Goal: Communication & Community: Ask a question

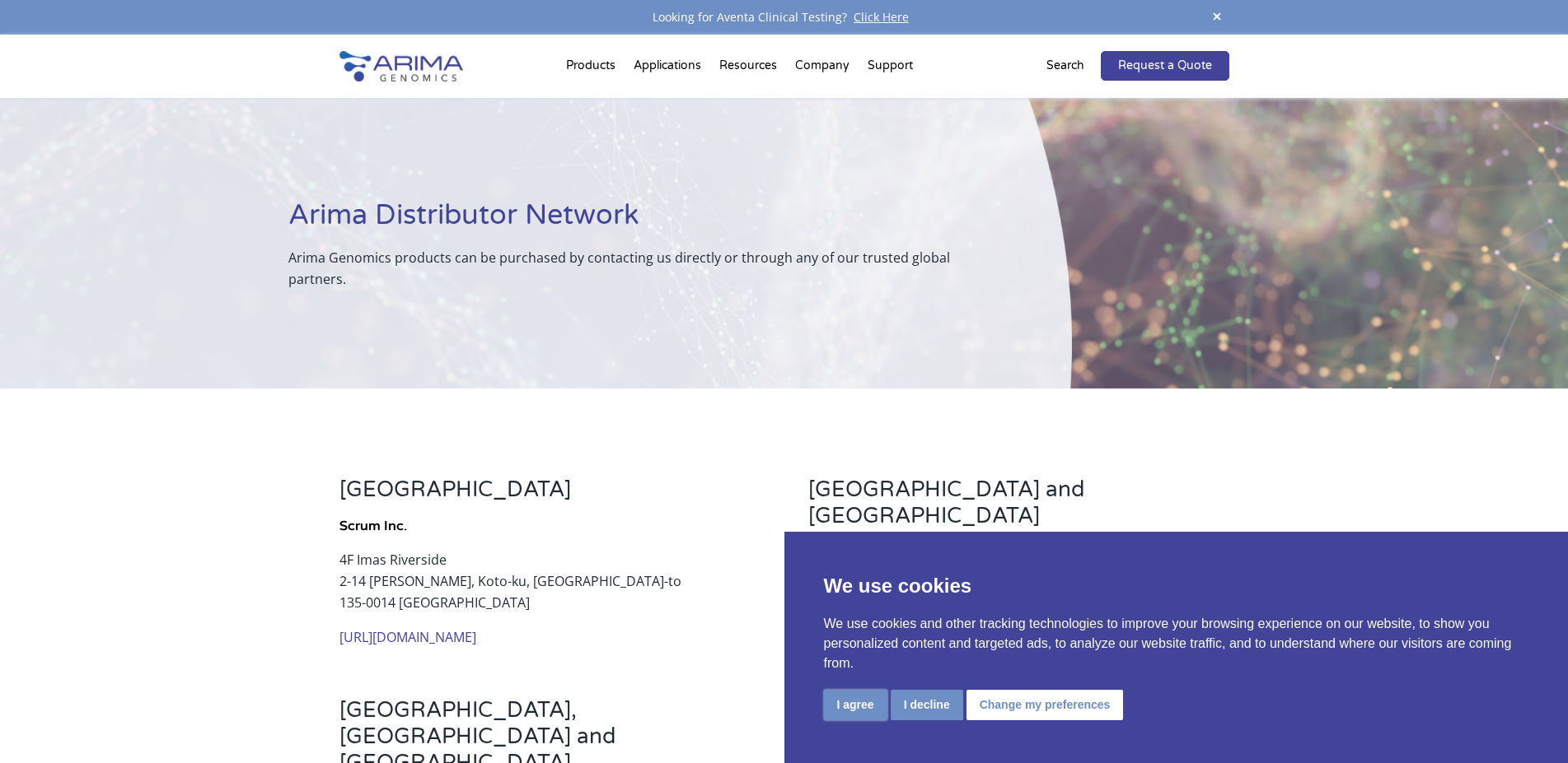
click at [849, 702] on button "I agree" at bounding box center [855, 705] width 63 height 30
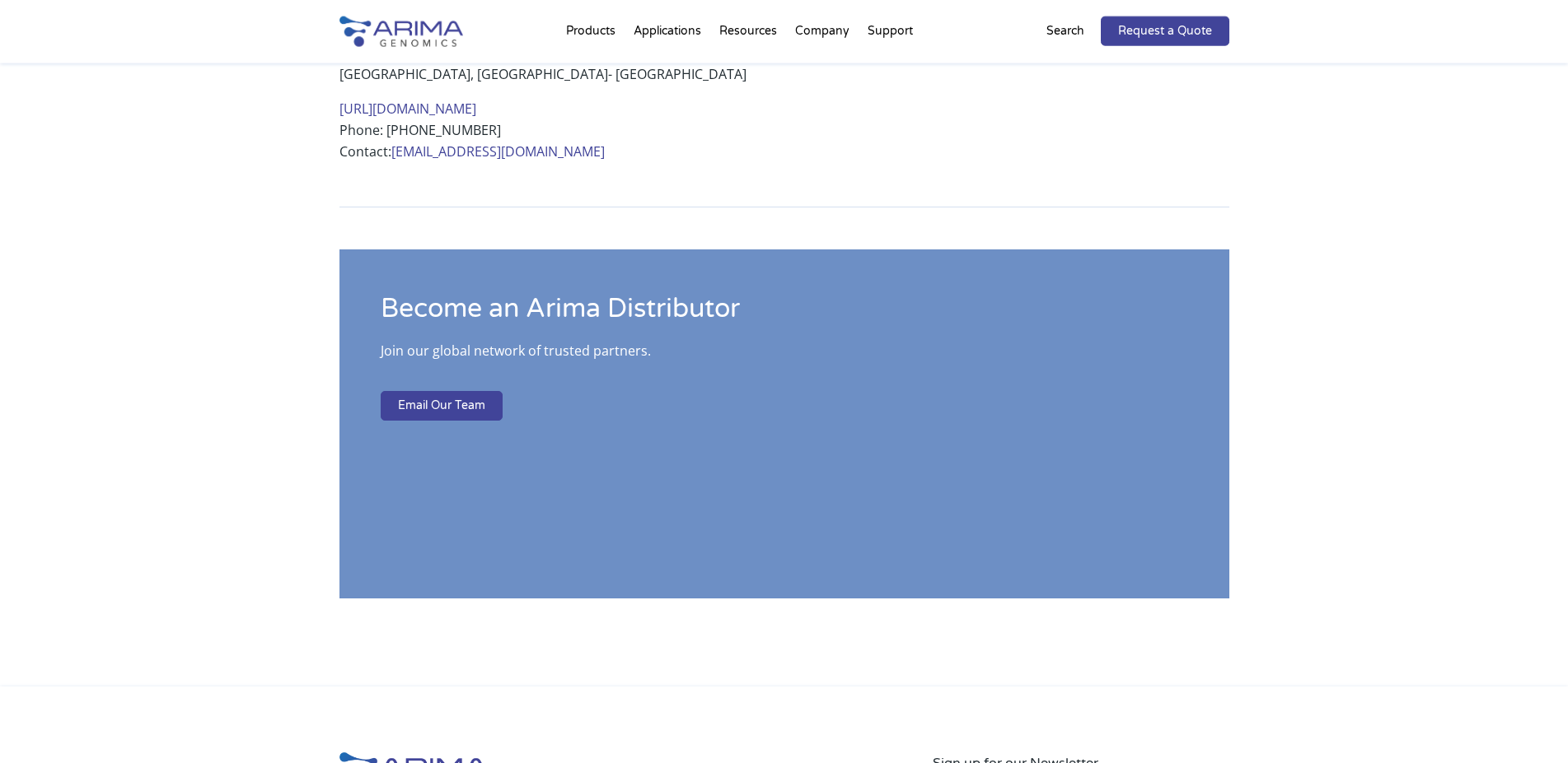
scroll to position [1344, 0]
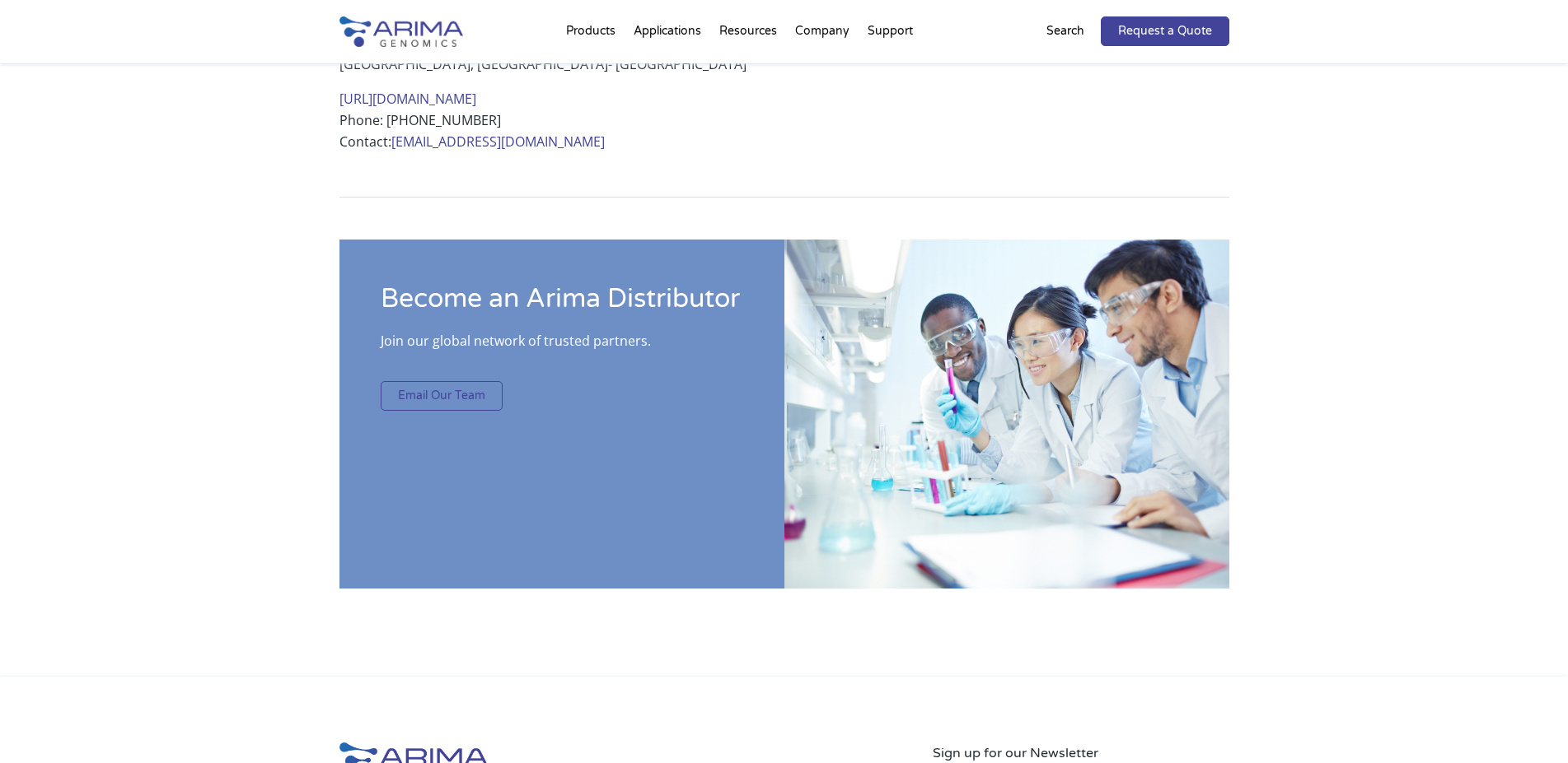
click at [450, 381] on link "Email Our Team" at bounding box center [441, 396] width 122 height 29
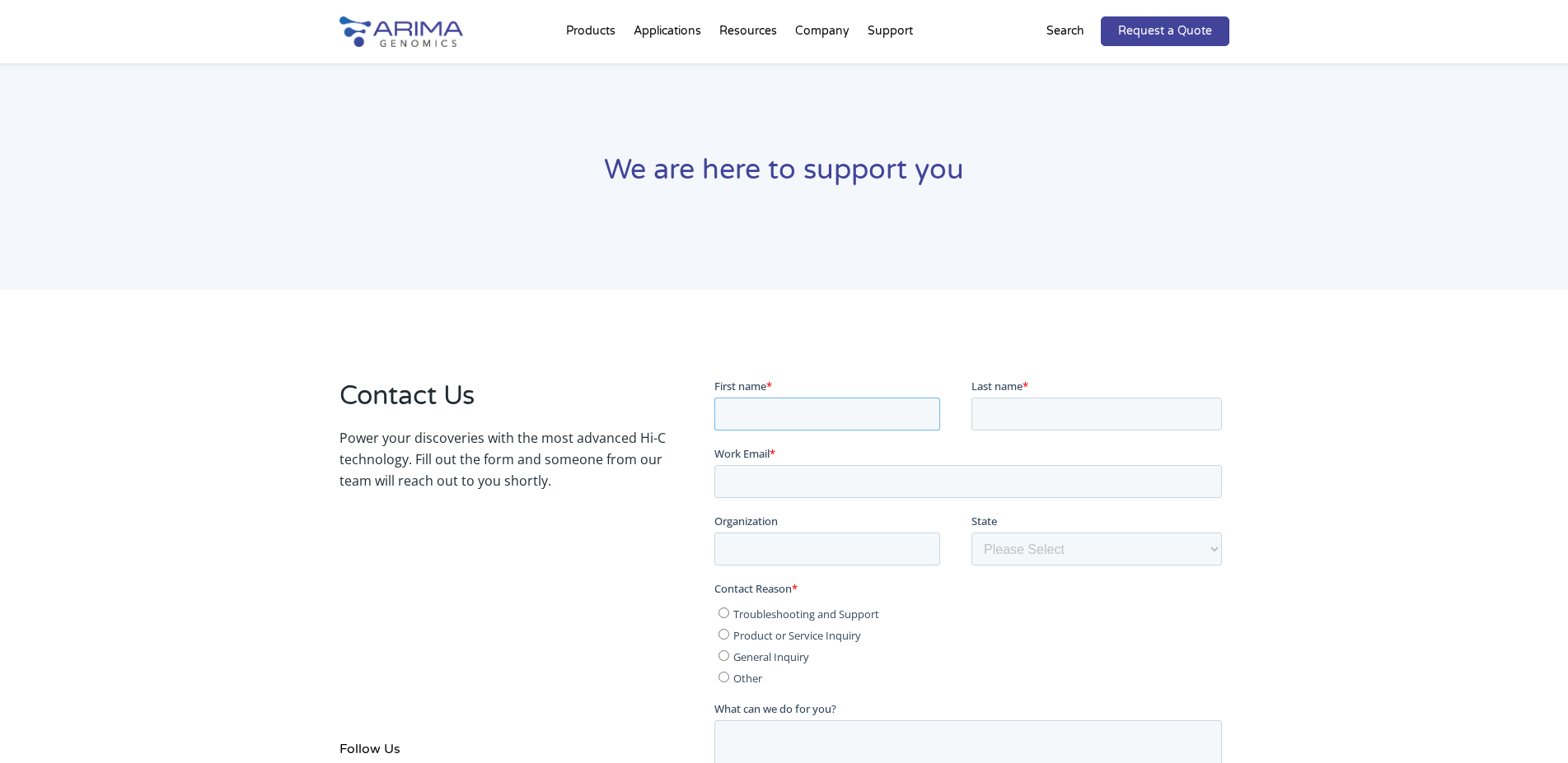
click at [781, 421] on input "First name *" at bounding box center [827, 413] width 226 height 33
type input "[PERSON_NAME]"
type input "Owczarek"
type input "[PERSON_NAME][EMAIL_ADDRESS][PERSON_NAME][DOMAIN_NAME]"
type input "Biovigen Sp. z o.o."
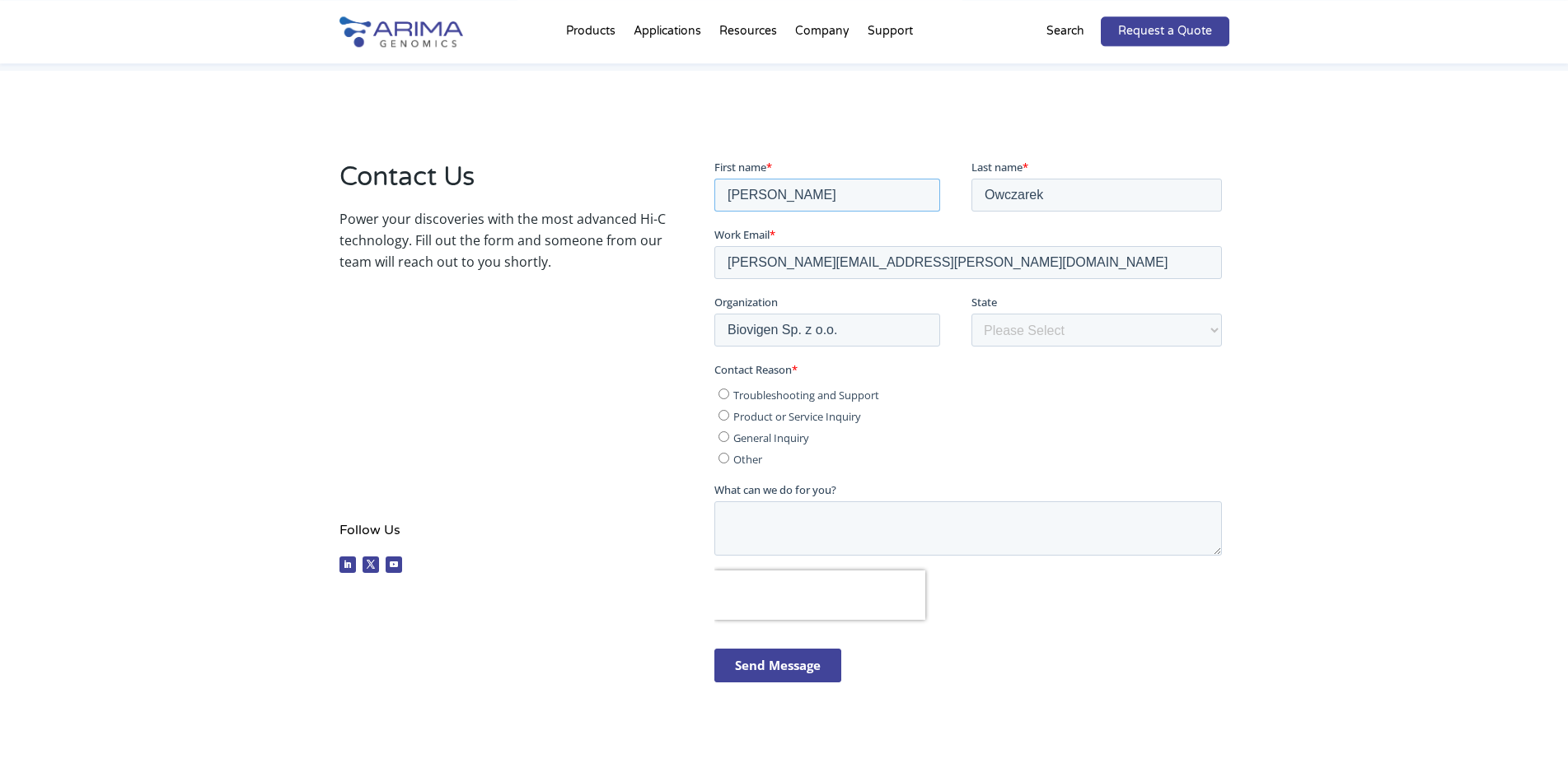
scroll to position [252, 0]
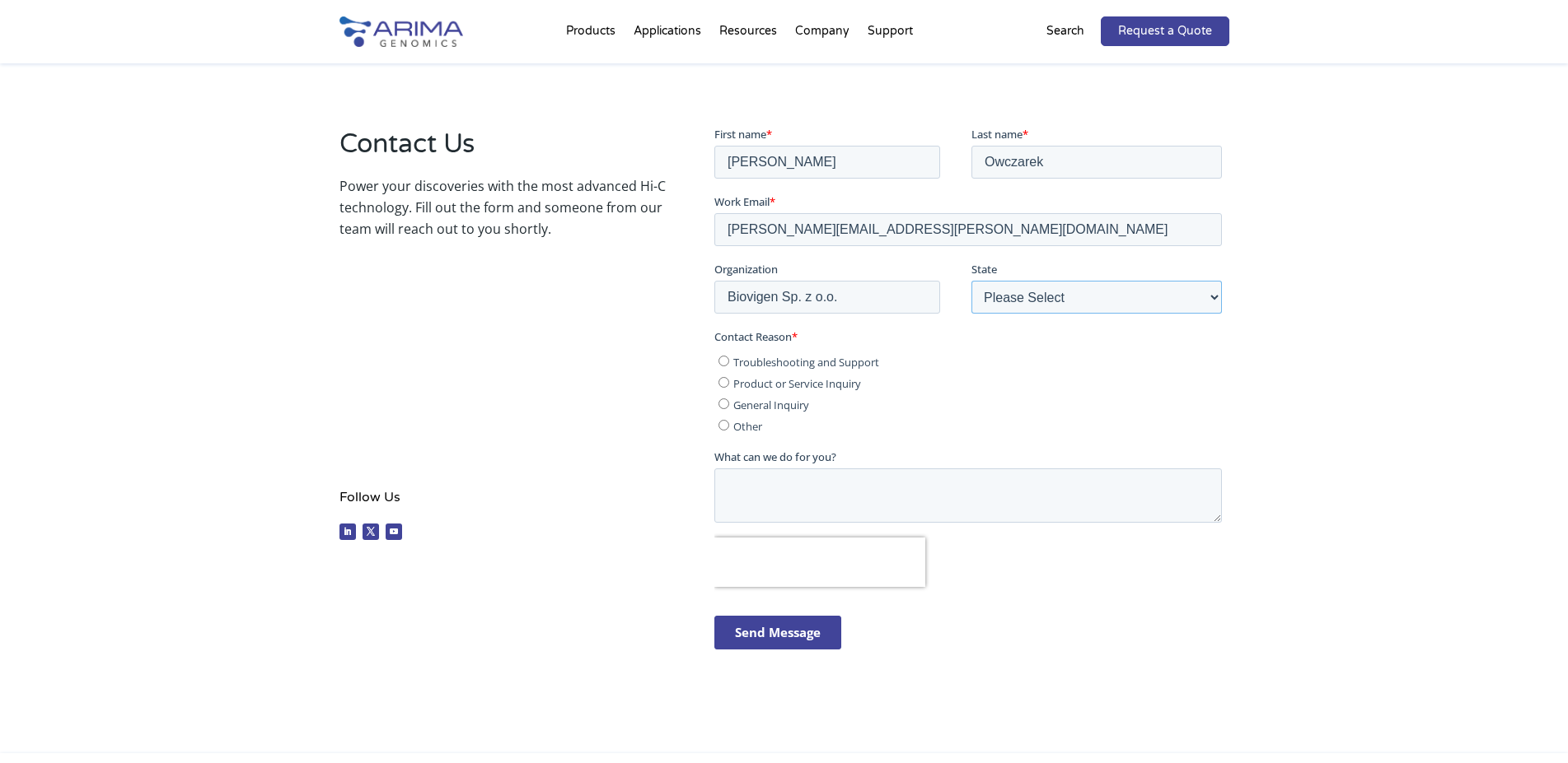
click at [971, 280] on select "Please Select Other/Non-US [US_STATE] [US_STATE] [US_STATE] [US_STATE] [US_STAT…" at bounding box center [1096, 296] width 251 height 33
select select "Other/Non-US"
click option "Other/Non-US" at bounding box center [714, 125] width 0 height 0
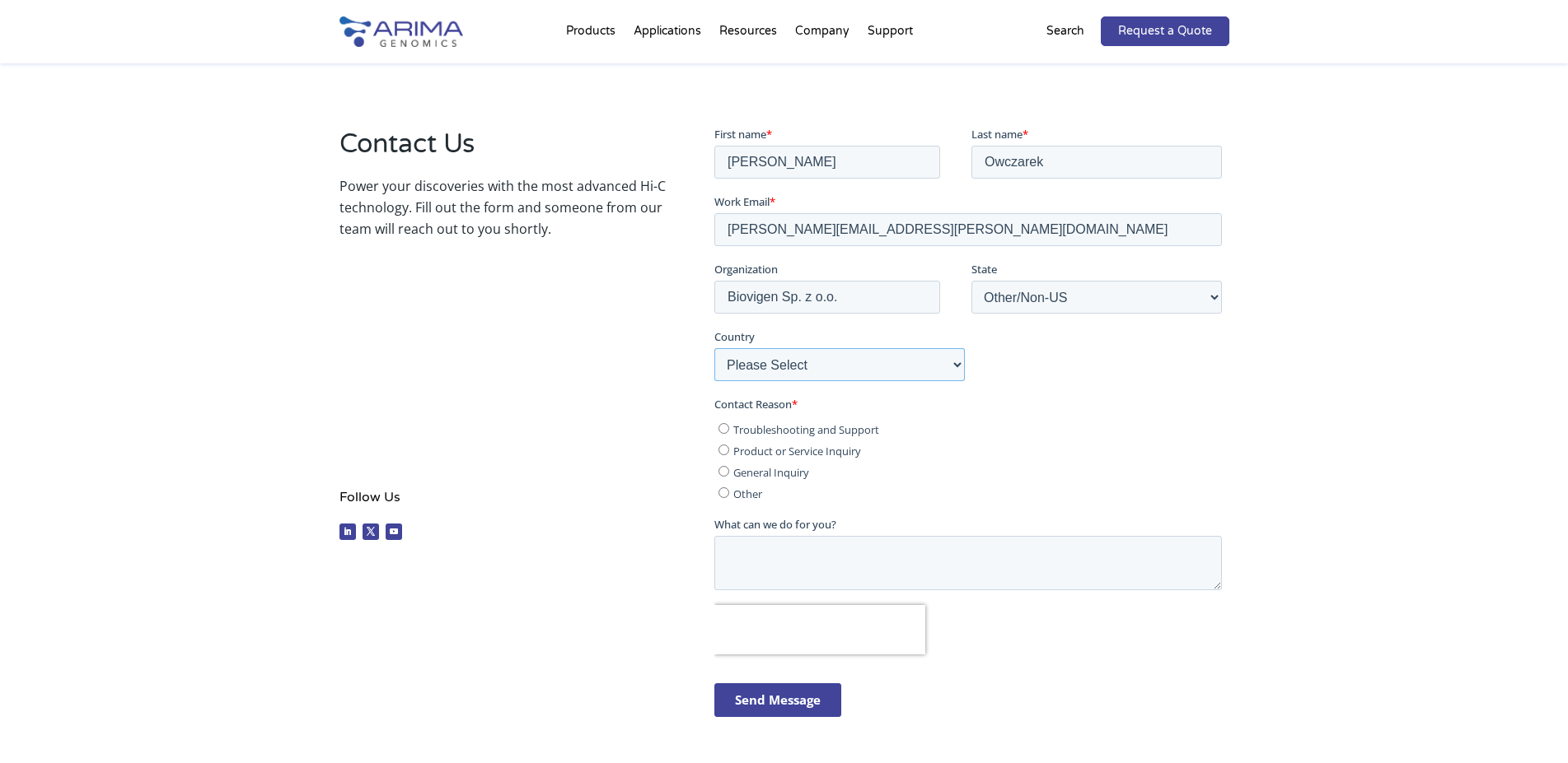
click at [714, 347] on select "Please Select [GEOGRAPHIC_DATA] [GEOGRAPHIC_DATA] [GEOGRAPHIC_DATA] [GEOGRAPHIC…" at bounding box center [839, 364] width 251 height 33
select select "[GEOGRAPHIC_DATA]"
click option "[GEOGRAPHIC_DATA]" at bounding box center [714, 125] width 0 height 0
click at [781, 363] on select "Please Select [GEOGRAPHIC_DATA] [GEOGRAPHIC_DATA] [GEOGRAPHIC_DATA] [GEOGRAPHIC…" at bounding box center [839, 364] width 251 height 33
click at [719, 431] on ul "Troubleshooting and Support Product or Service Inquiry General Inquiry Other" at bounding box center [967, 458] width 507 height 86
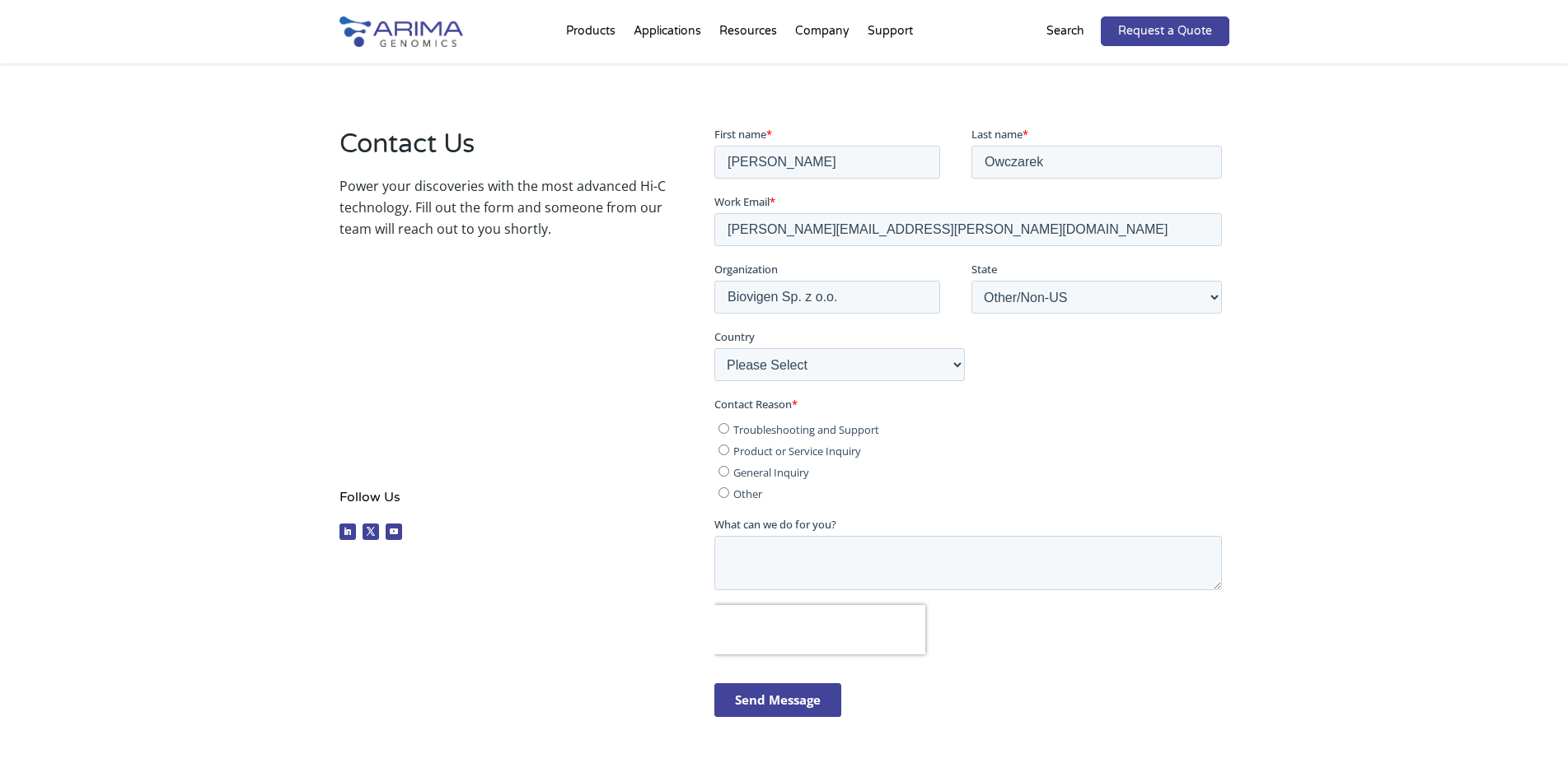
click at [723, 456] on label "Product or Service Inquiry" at bounding box center [970, 450] width 504 height 16
click at [723, 454] on input "Product or Service Inquiry" at bounding box center [724, 450] width 11 height 11
radio input "true"
click at [721, 434] on label "Troubleshooting and Support" at bounding box center [970, 429] width 504 height 16
click at [721, 433] on input "Troubleshooting and Support" at bounding box center [724, 428] width 11 height 11
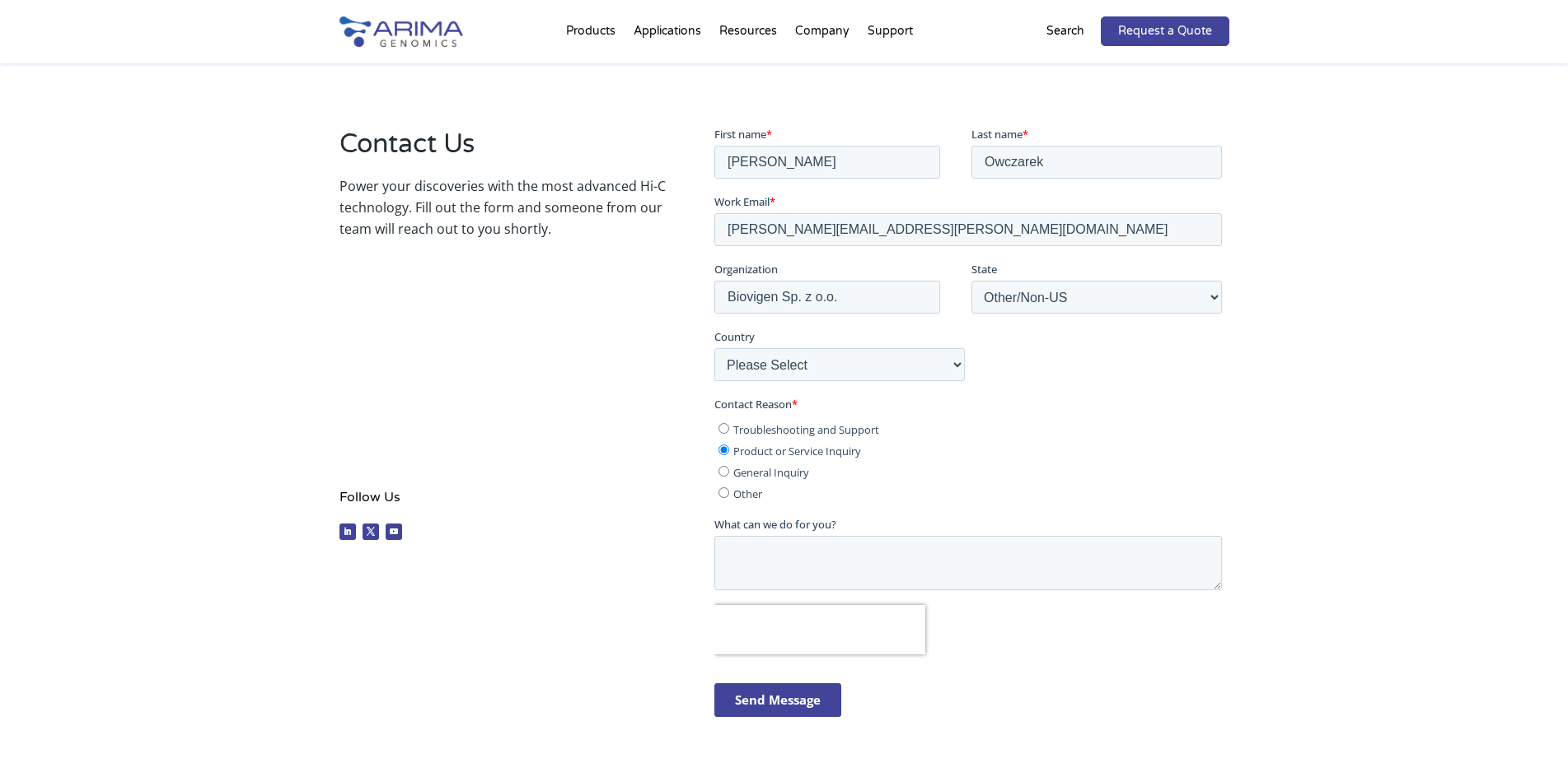
radio input "true"
click at [725, 465] on input "General Inquiry" at bounding box center [724, 471] width 11 height 11
radio input "true"
click at [729, 446] on input "Product or Service Inquiry" at bounding box center [724, 450] width 11 height 11
radio input "true"
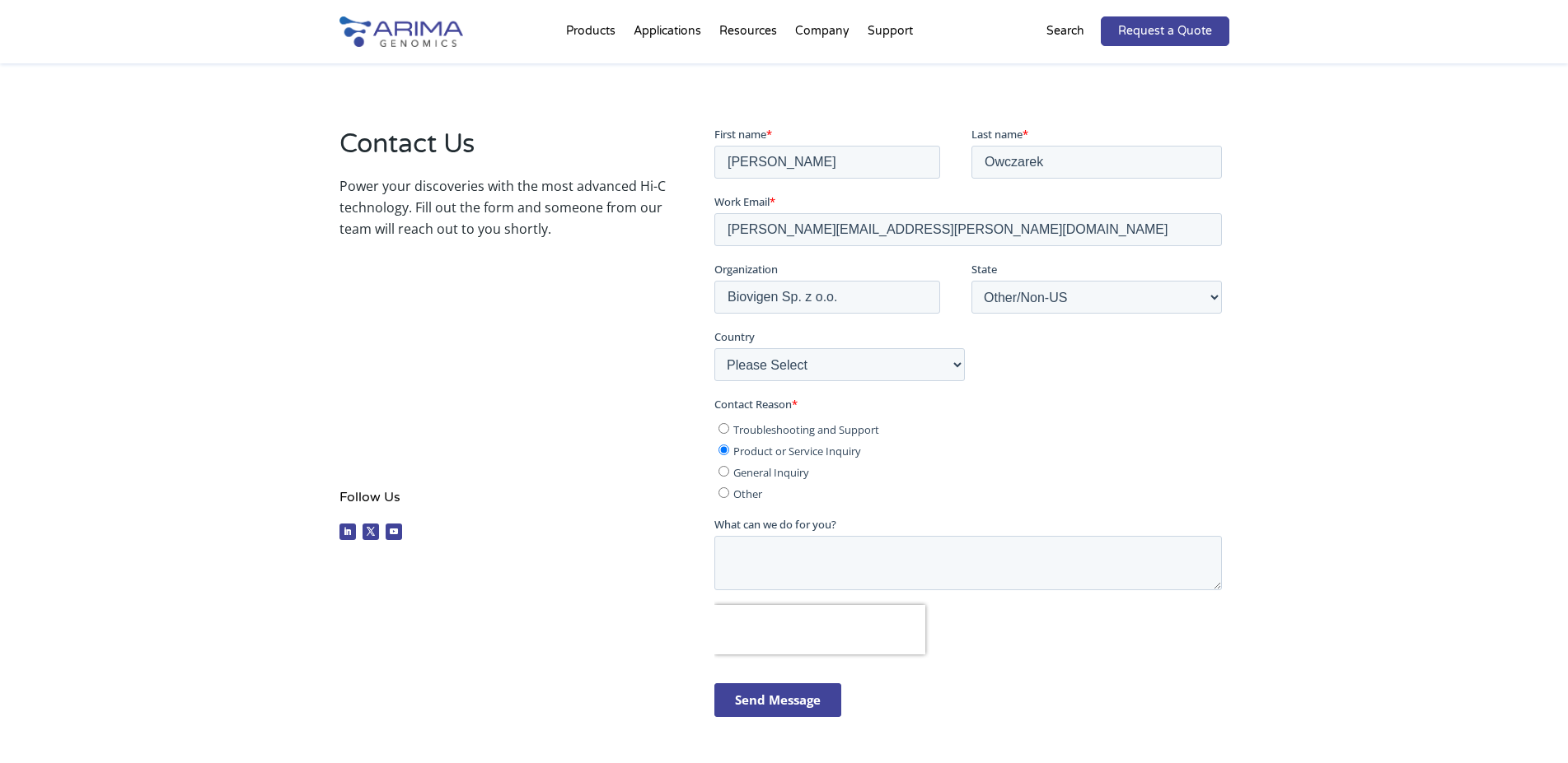
click at [724, 472] on input "General Inquiry" at bounding box center [724, 471] width 11 height 11
radio input "true"
drag, startPoint x: 811, startPoint y: 473, endPoint x: 733, endPoint y: 471, distance: 78.0
click at [733, 471] on label "General Inquiry" at bounding box center [970, 471] width 504 height 16
copy span "General Inquiry"
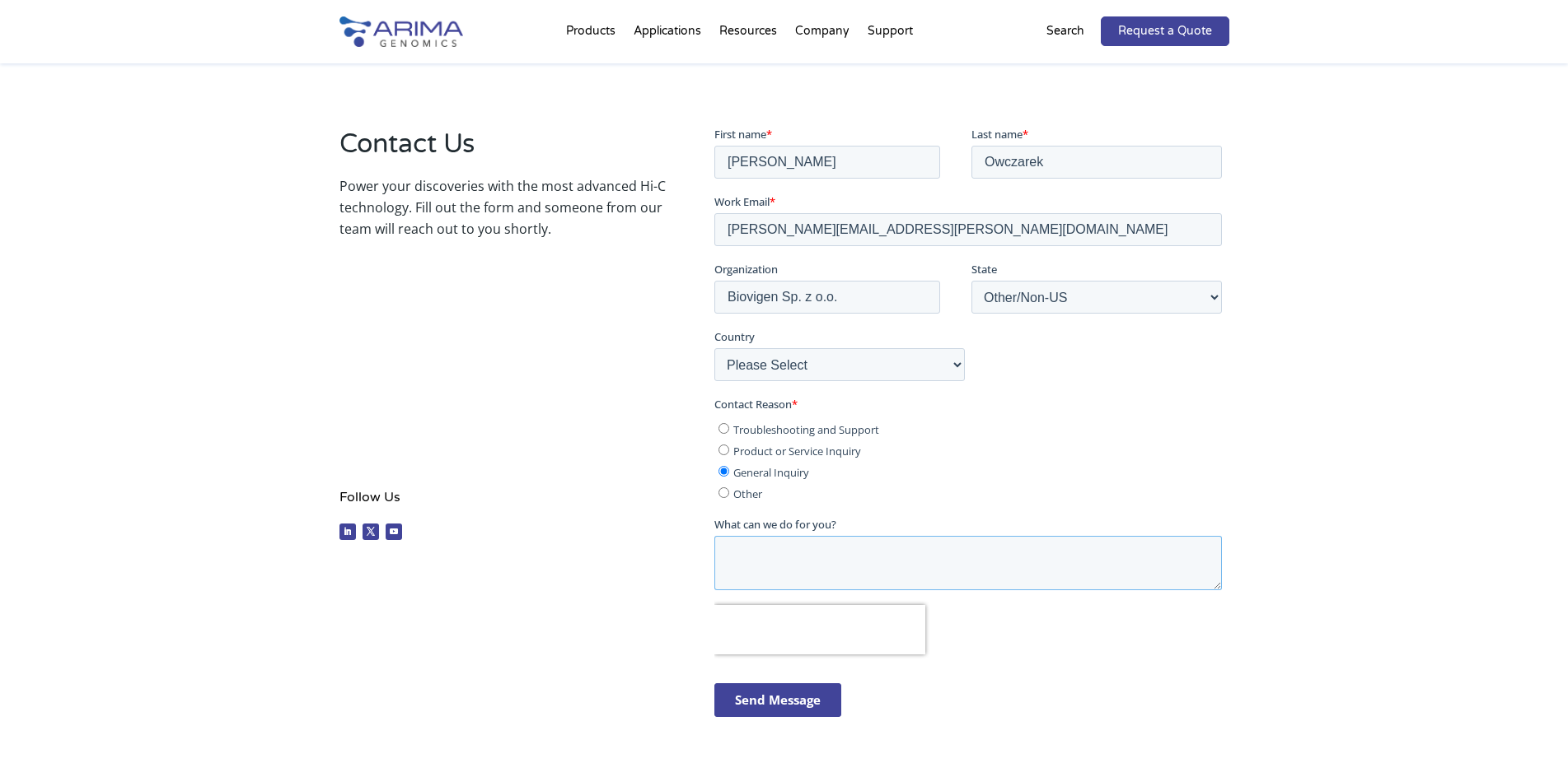
click at [767, 548] on textarea "What can we do for you?" at bounding box center [967, 562] width 507 height 54
paste textarea "General Inquiry"
type textarea "General Inquiry"
drag, startPoint x: 845, startPoint y: 559, endPoint x: 728, endPoint y: 555, distance: 117.1
click at [728, 555] on textarea "General Inquiry" at bounding box center [967, 562] width 507 height 54
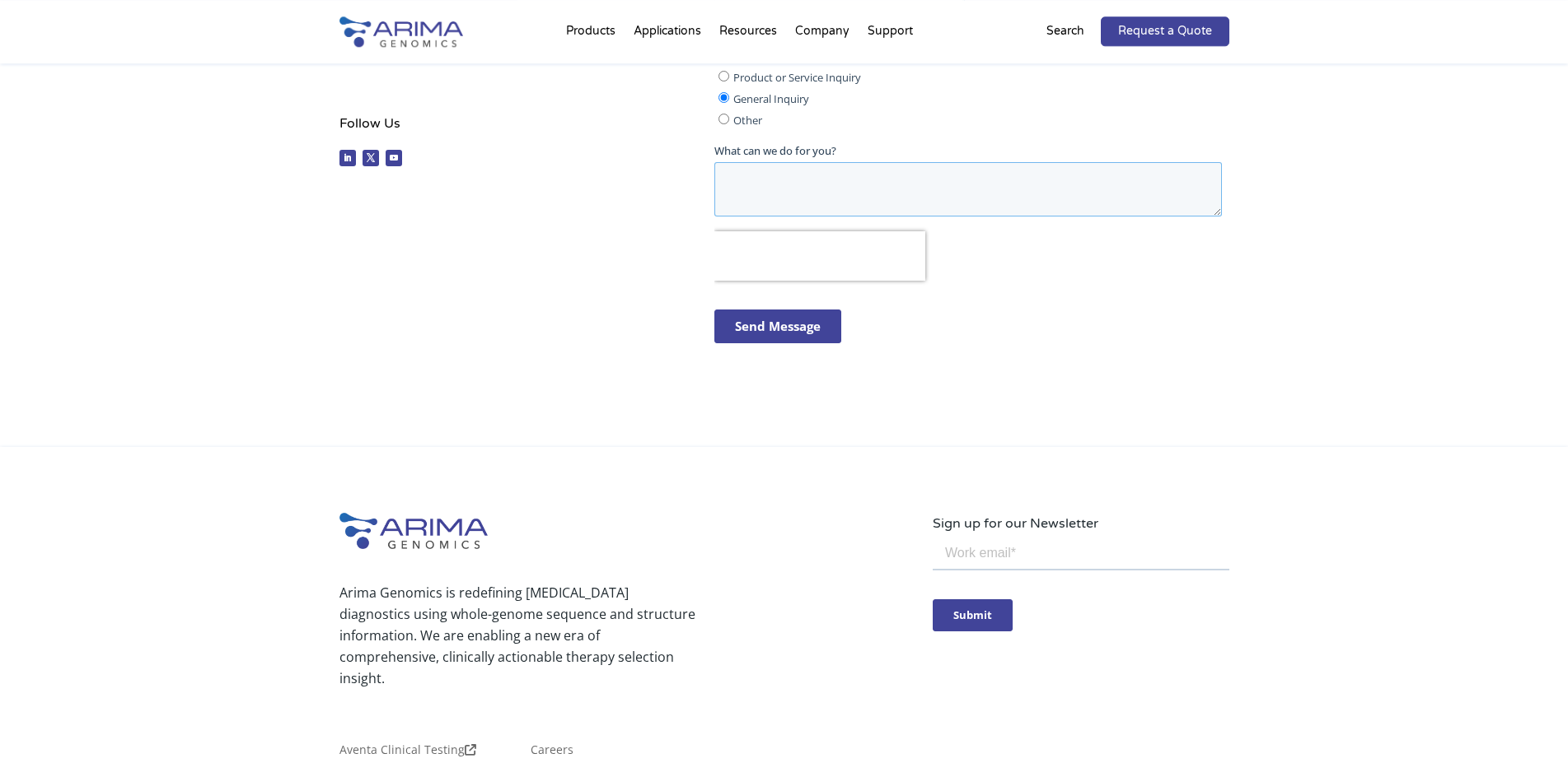
scroll to position [609, 0]
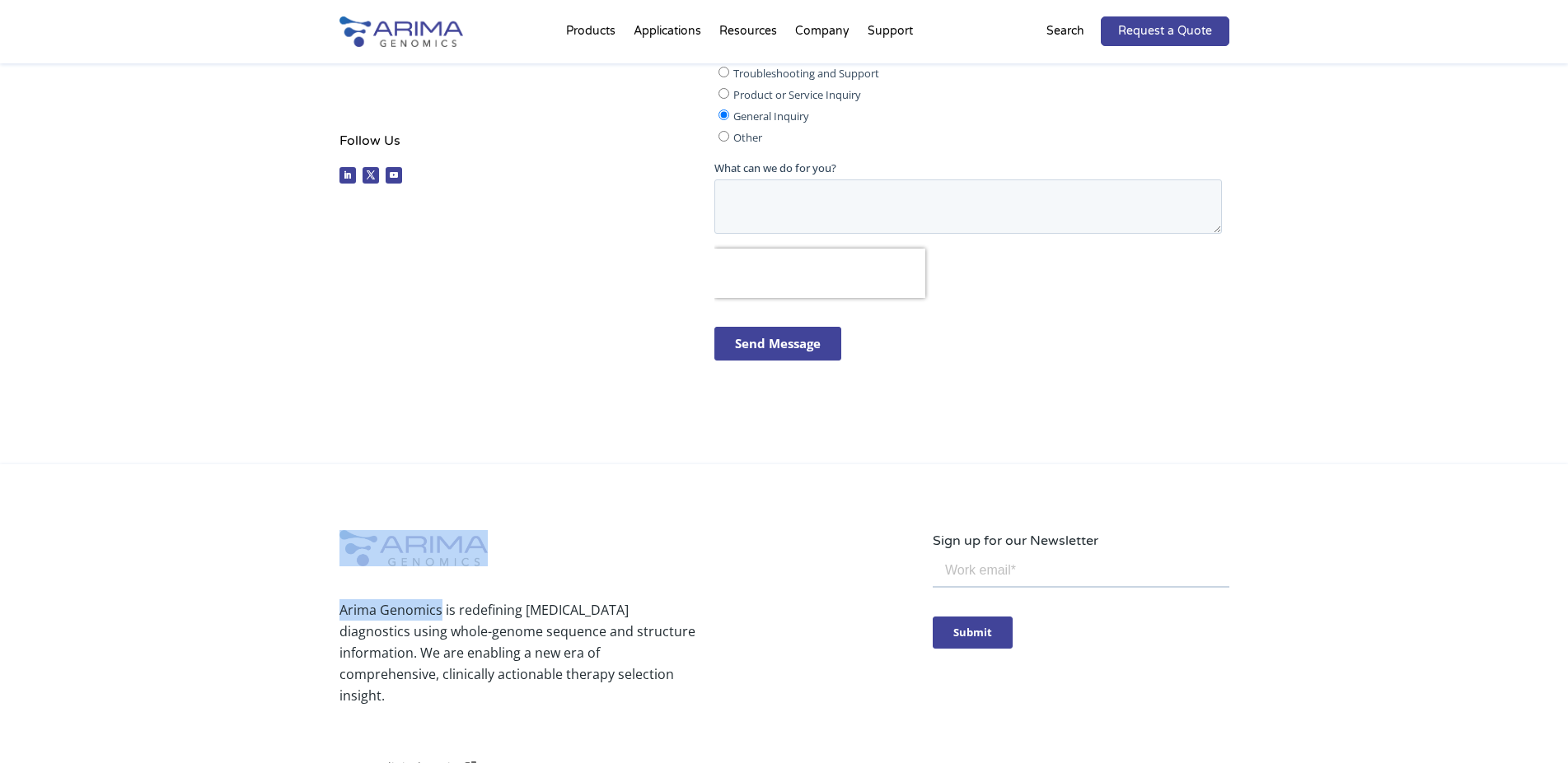
drag, startPoint x: 439, startPoint y: 609, endPoint x: 338, endPoint y: 609, distance: 101.0
click at [338, 609] on div "Arima Genomics is redefining [MEDICAL_DATA] diagnostics using whole-genome sequ…" at bounding box center [784, 750] width 1568 height 572
drag, startPoint x: 545, startPoint y: 571, endPoint x: 402, endPoint y: 600, distance: 145.9
click at [543, 573] on div "Arima Genomics is redefining [MEDICAL_DATA] diagnostics using whole-genome sequ…" at bounding box center [635, 648] width 593 height 163
click at [344, 609] on p "Arima Genomics is redefining [MEDICAL_DATA] diagnostics using whole-genome sequ…" at bounding box center [517, 652] width 356 height 107
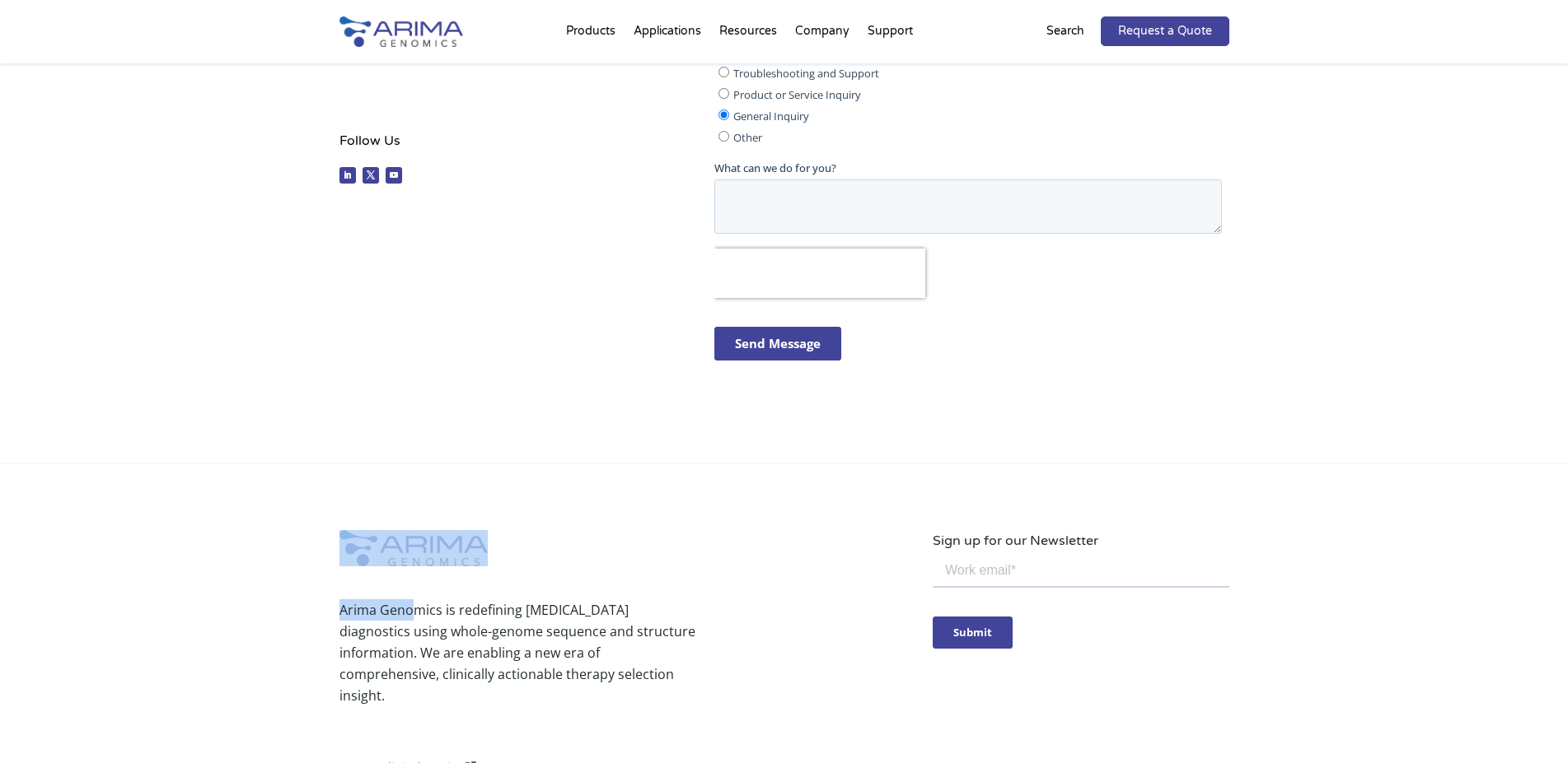
drag, startPoint x: 337, startPoint y: 609, endPoint x: 410, endPoint y: 612, distance: 73.1
click at [410, 612] on div "Arima Genomics is redefining [MEDICAL_DATA] diagnostics using whole-genome sequ…" at bounding box center [784, 750] width 1568 height 572
drag, startPoint x: 431, startPoint y: 585, endPoint x: 419, endPoint y: 592, distance: 13.9
click at [429, 585] on div "Arima Genomics is redefining [MEDICAL_DATA] diagnostics using whole-genome sequ…" at bounding box center [635, 648] width 593 height 163
drag, startPoint x: 339, startPoint y: 611, endPoint x: 438, endPoint y: 610, distance: 99.0
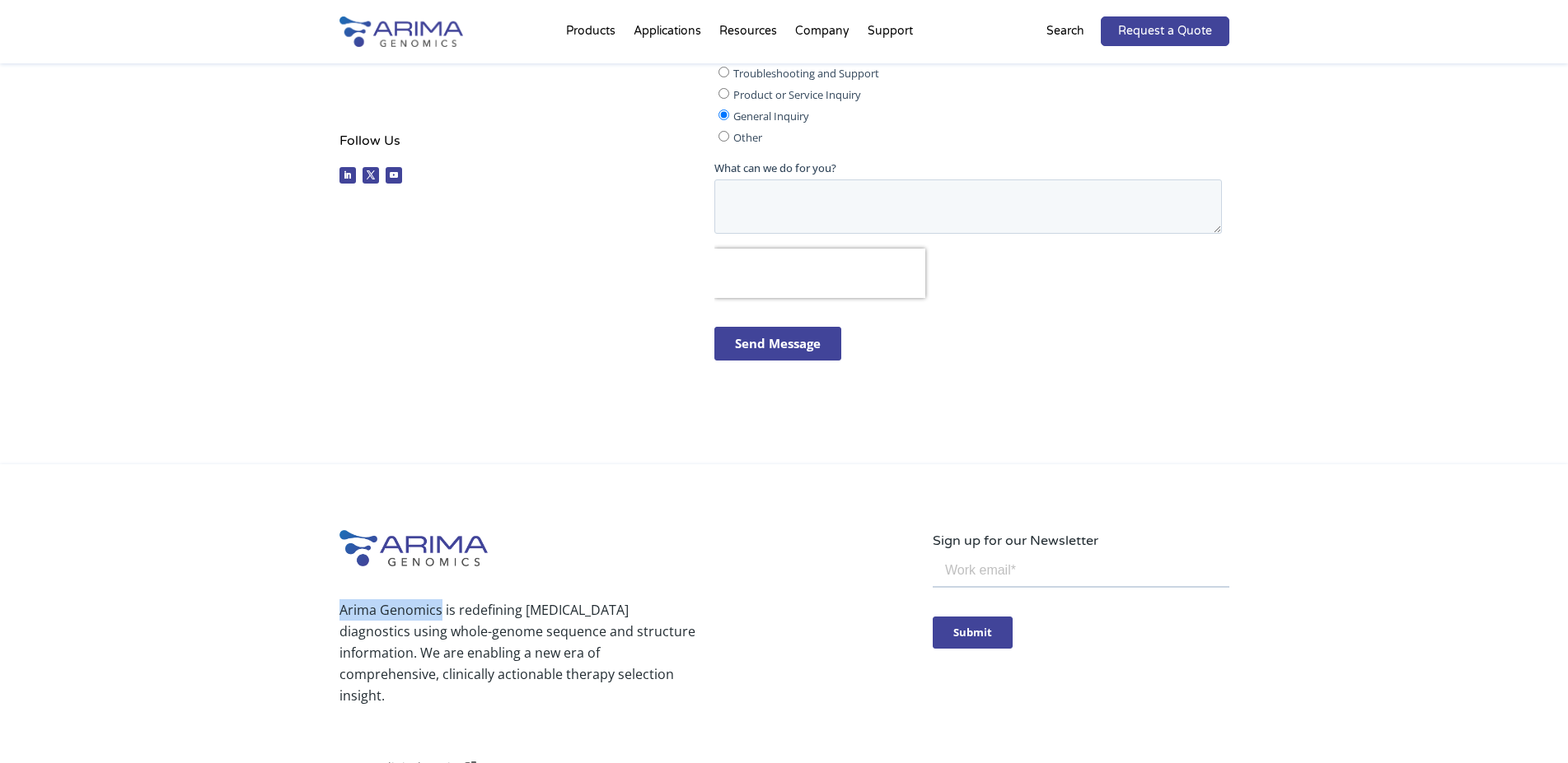
click at [439, 610] on p "Arima Genomics is redefining [MEDICAL_DATA] diagnostics using whole-genome sequ…" at bounding box center [517, 652] width 356 height 107
copy p "Arima Genomics"
click at [789, 207] on textarea "What can we do for you?" at bounding box center [967, 206] width 507 height 54
paste textarea "Dear Arima Genomics Team, My name is [PERSON_NAME] and I represent Biovigen com…"
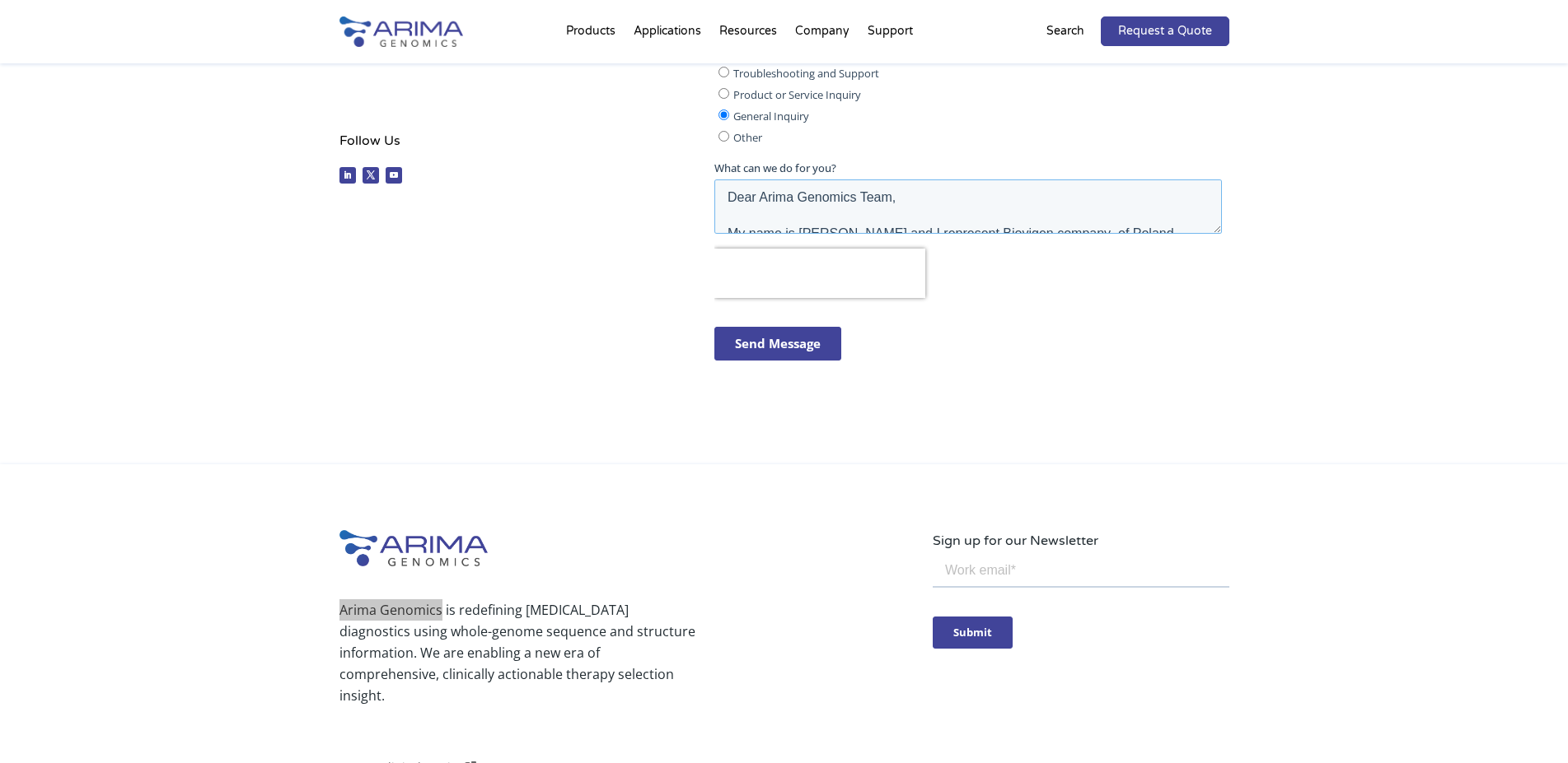
type textarea "Dear Arima Genomics Team, My name is [PERSON_NAME] and I represent Biovigen com…"
click at [784, 346] on input "Send Message" at bounding box center [777, 344] width 127 height 34
